Goal: Transaction & Acquisition: Purchase product/service

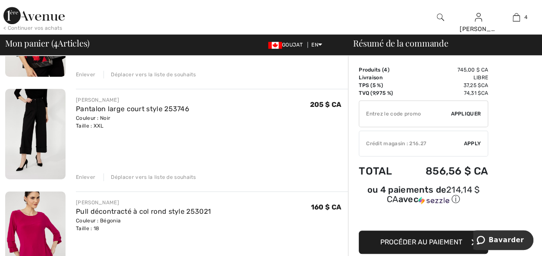
scroll to position [241, 0]
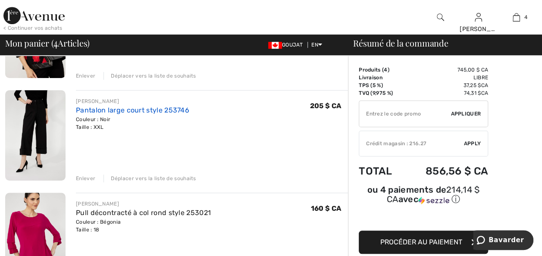
click at [102, 114] on link "Pantalon large court style 253746" at bounding box center [132, 110] width 113 height 8
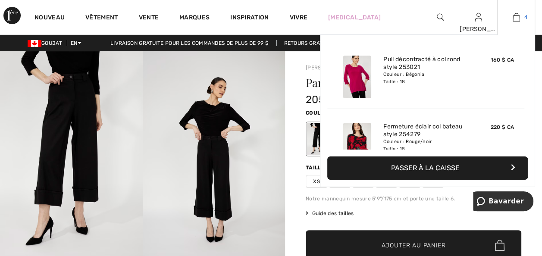
click at [514, 19] on img at bounding box center [515, 17] width 7 height 10
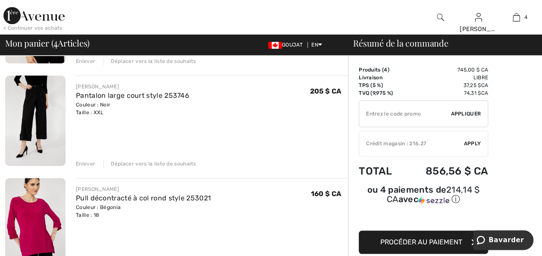
scroll to position [259, 0]
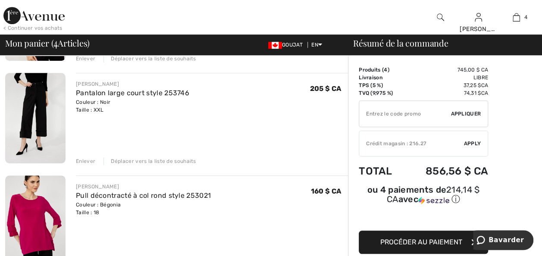
click at [85, 165] on div "Enlever" at bounding box center [85, 161] width 19 height 8
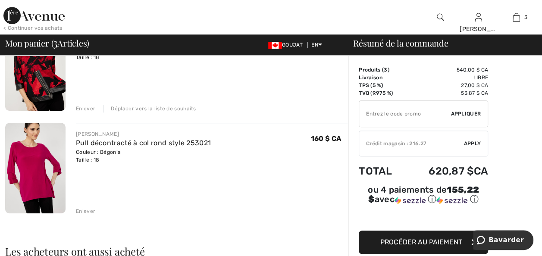
scroll to position [224, 0]
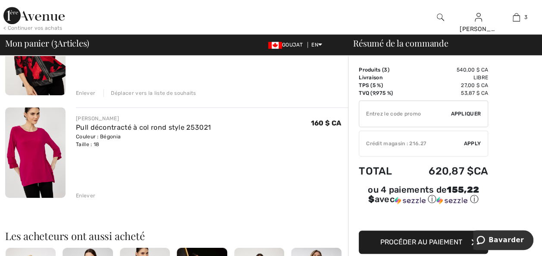
click at [84, 200] on div "Enlever" at bounding box center [85, 196] width 19 height 8
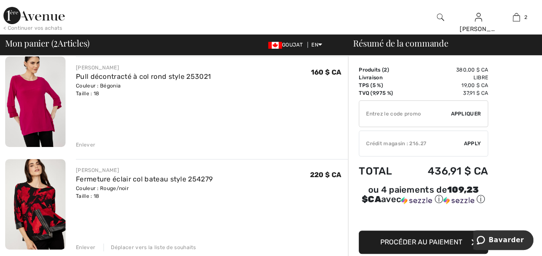
scroll to position [69, 0]
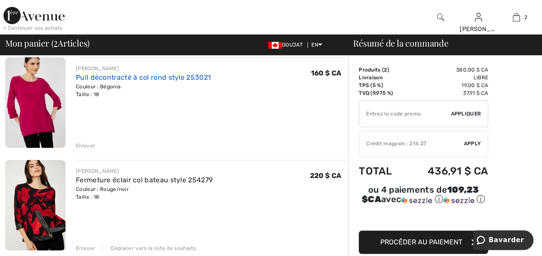
drag, startPoint x: 144, startPoint y: 91, endPoint x: 154, endPoint y: 95, distance: 11.6
click at [144, 81] on link "Pull décontracté à col rond style 253021" at bounding box center [143, 77] width 135 height 8
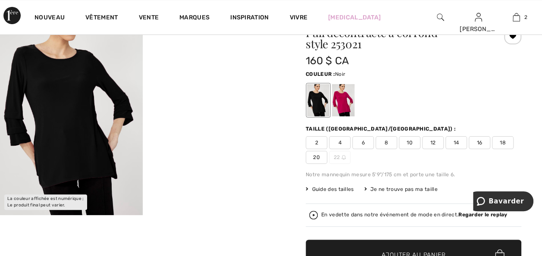
scroll to position [52, 0]
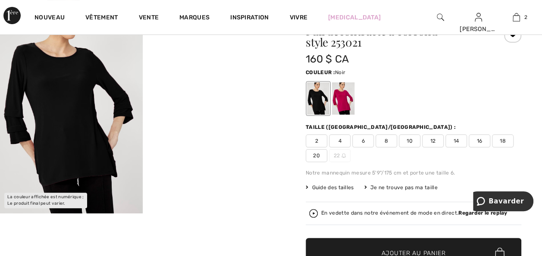
click at [492, 147] on span "18" at bounding box center [503, 140] width 22 height 13
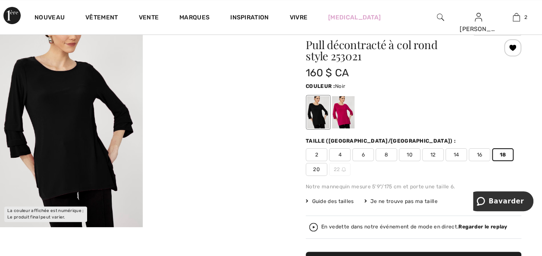
scroll to position [34, 0]
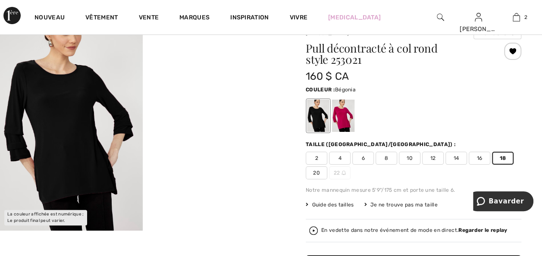
click at [349, 121] on div at bounding box center [343, 116] width 22 height 32
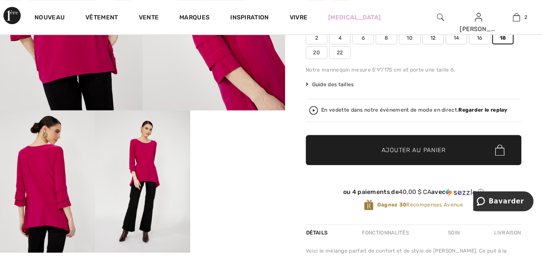
scroll to position [155, 0]
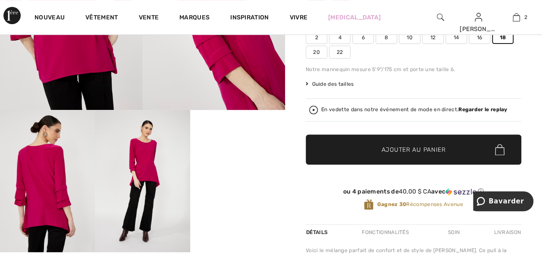
click at [296, 97] on div "Frank Lyman Écrire un avis Pull décontracté à col rond style 253021 160 $ CA Co…" at bounding box center [413, 175] width 257 height 559
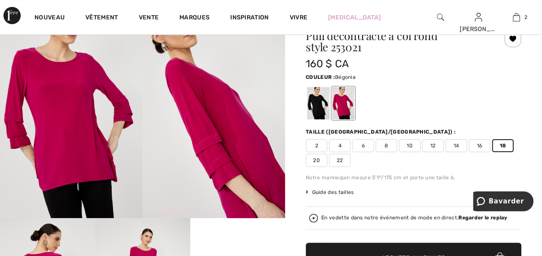
scroll to position [0, 0]
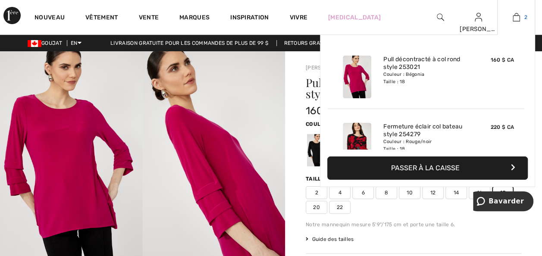
click at [514, 15] on img at bounding box center [515, 17] width 7 height 10
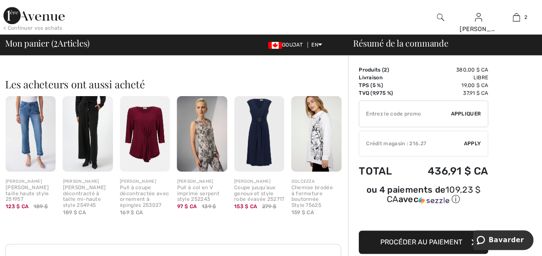
scroll to position [293, 0]
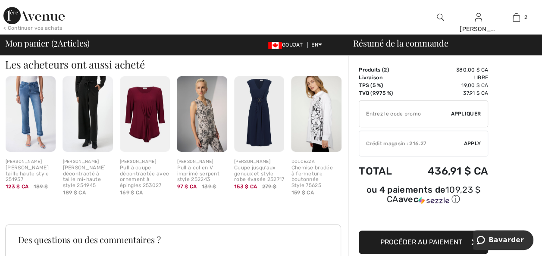
click at [152, 148] on img at bounding box center [145, 113] width 50 height 75
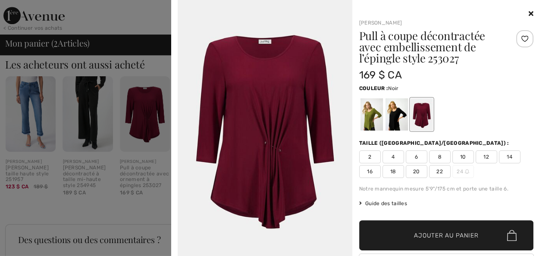
drag, startPoint x: 389, startPoint y: 125, endPoint x: 524, endPoint y: 137, distance: 135.8
click at [389, 125] on div at bounding box center [396, 114] width 22 height 32
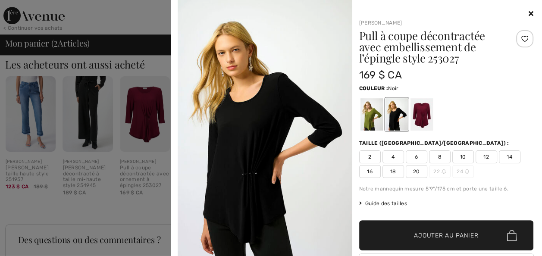
scroll to position [17, 0]
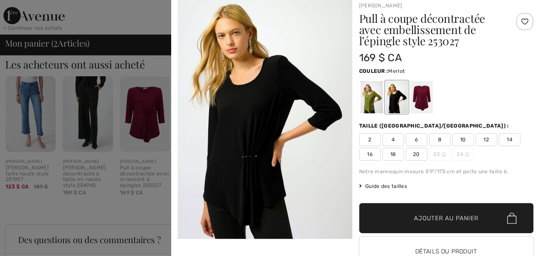
drag, startPoint x: 422, startPoint y: 97, endPoint x: 541, endPoint y: 114, distance: 119.7
click at [422, 97] on div at bounding box center [421, 97] width 22 height 32
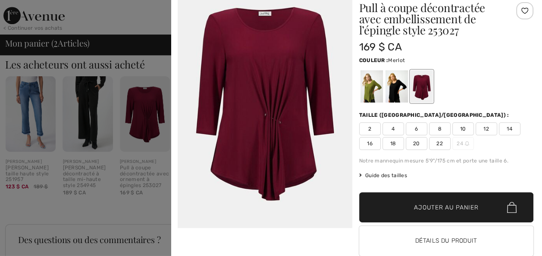
scroll to position [34, 0]
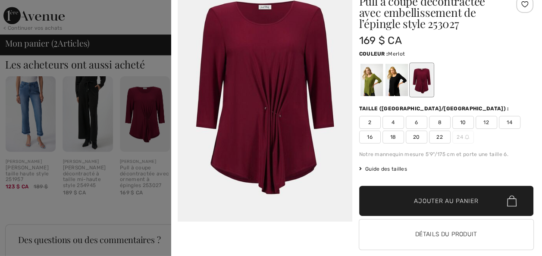
click at [79, 89] on div at bounding box center [271, 128] width 542 height 256
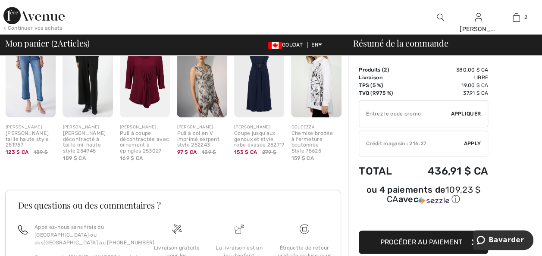
scroll to position [345, 0]
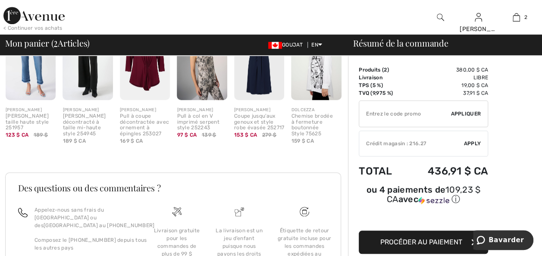
click at [75, 137] on div "Pantalon décontracté à taille mi-haute style 254945" at bounding box center [87, 125] width 50 height 24
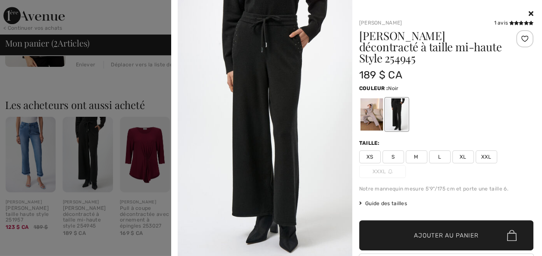
scroll to position [241, 0]
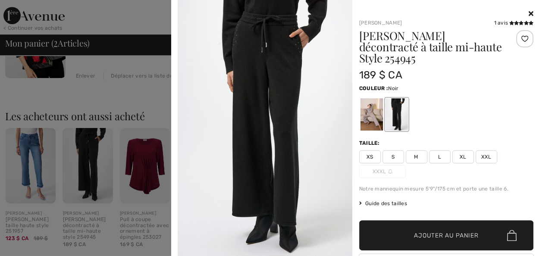
click at [520, 9] on div at bounding box center [446, 14] width 175 height 10
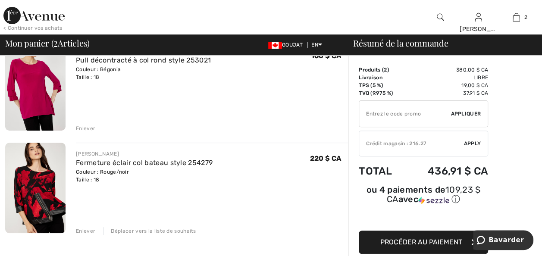
scroll to position [69, 0]
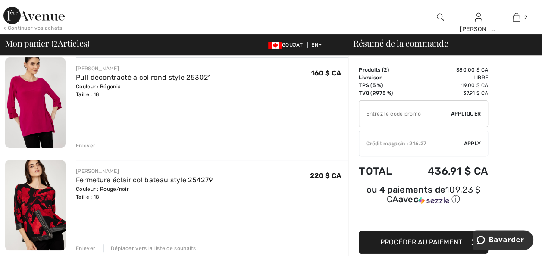
drag, startPoint x: 97, startPoint y: 91, endPoint x: 106, endPoint y: 99, distance: 11.9
click at [97, 81] on link "Pull décontracté à col rond style 253021" at bounding box center [143, 77] width 135 height 8
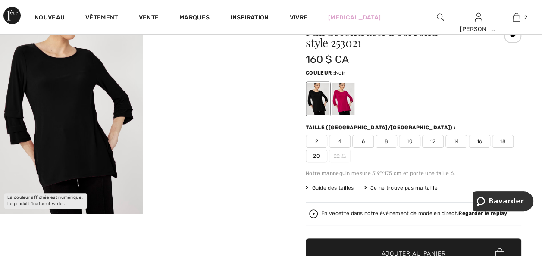
scroll to position [52, 0]
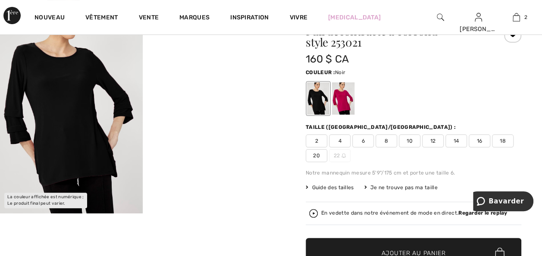
click at [492, 147] on span "18" at bounding box center [503, 140] width 22 height 13
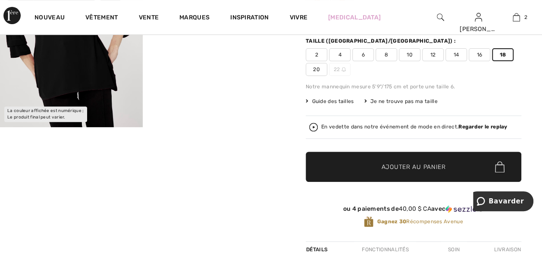
scroll to position [155, 0]
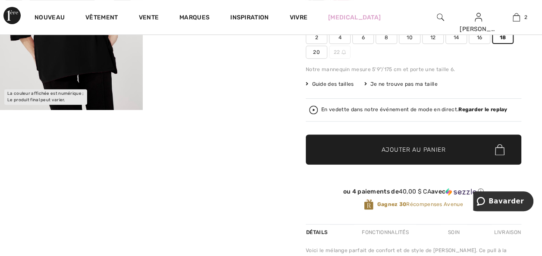
click at [391, 154] on span "Ajouter au panier" at bounding box center [413, 149] width 64 height 9
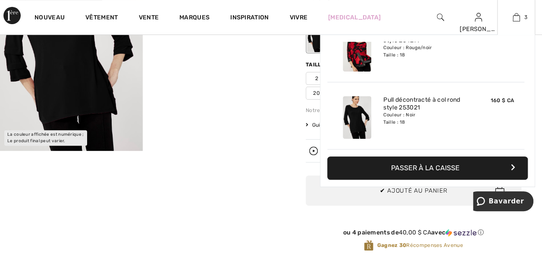
scroll to position [0, 0]
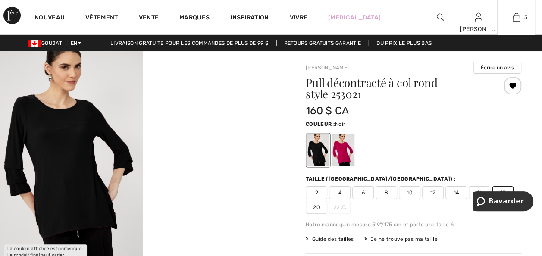
drag, startPoint x: 515, startPoint y: 14, endPoint x: 496, endPoint y: 41, distance: 32.9
click at [515, 14] on img at bounding box center [515, 17] width 7 height 10
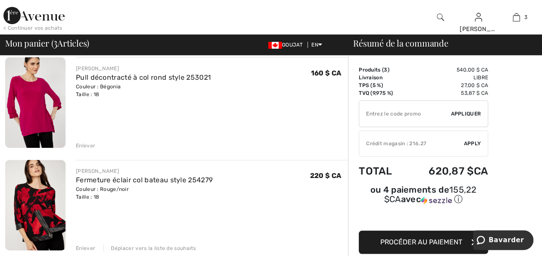
click at [87, 150] on div "Enlever" at bounding box center [85, 146] width 19 height 8
